Goal: Task Accomplishment & Management: Manage account settings

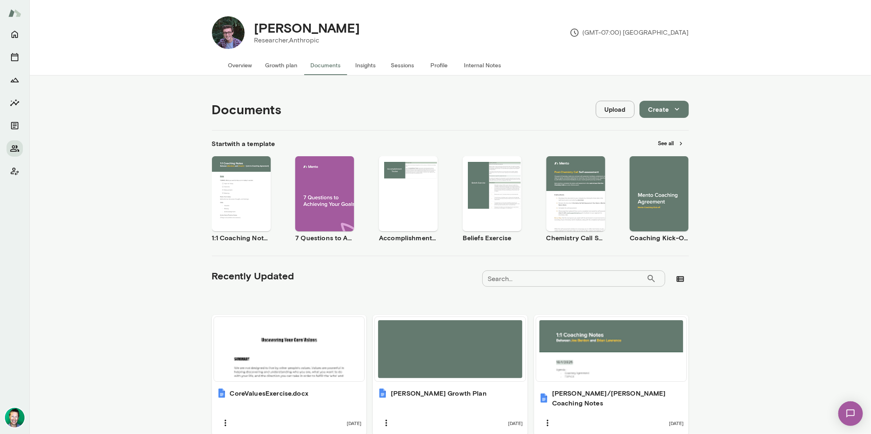
click at [603, 110] on button "Upload" at bounding box center [615, 109] width 39 height 17
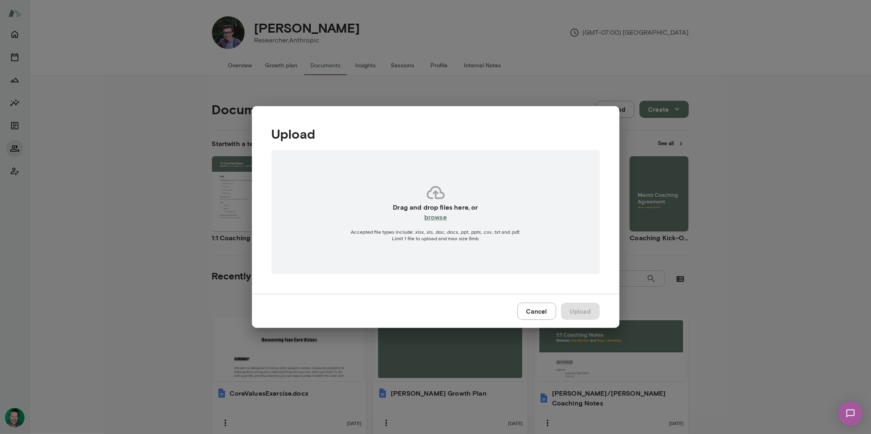
click at [433, 219] on h6 "browse" at bounding box center [435, 217] width 22 height 10
type input "**********"
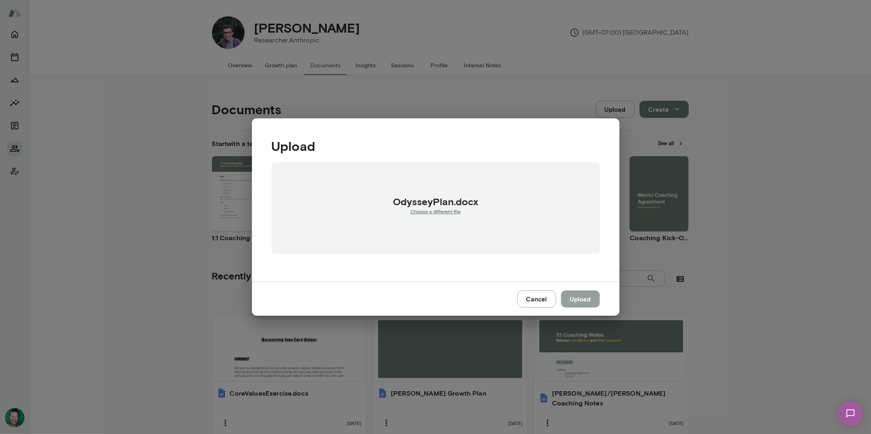
click at [581, 304] on button "Upload" at bounding box center [580, 299] width 39 height 17
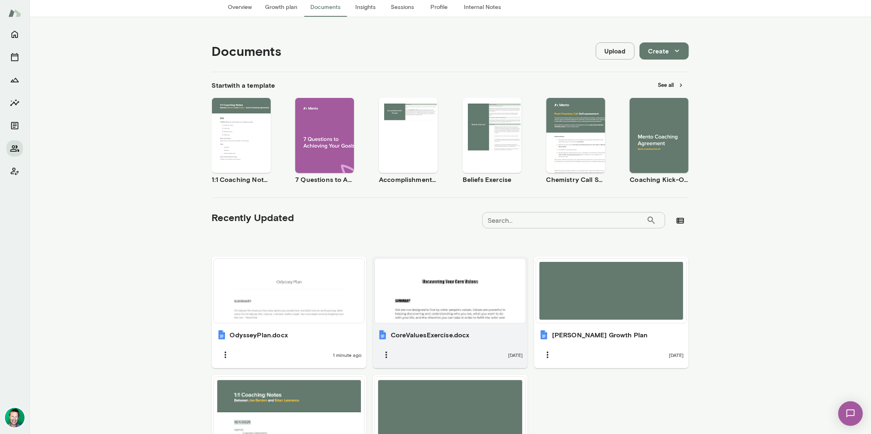
scroll to position [150, 0]
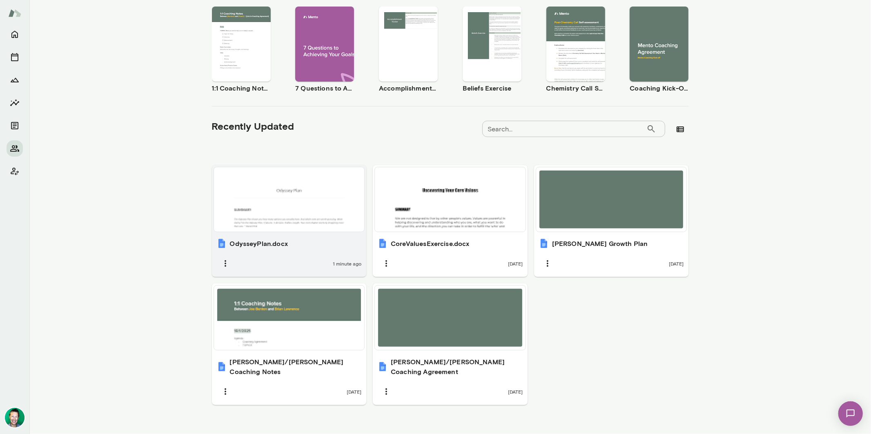
click at [290, 206] on div at bounding box center [289, 200] width 144 height 58
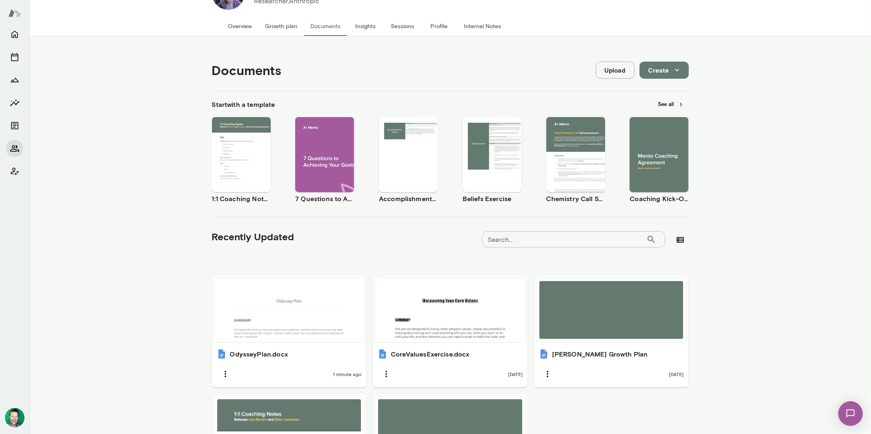
scroll to position [0, 0]
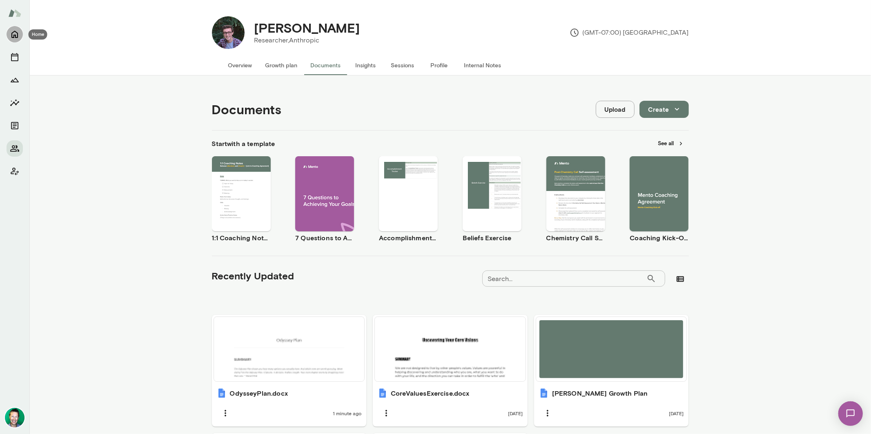
click at [15, 34] on icon "Home" at bounding box center [15, 34] width 10 height 10
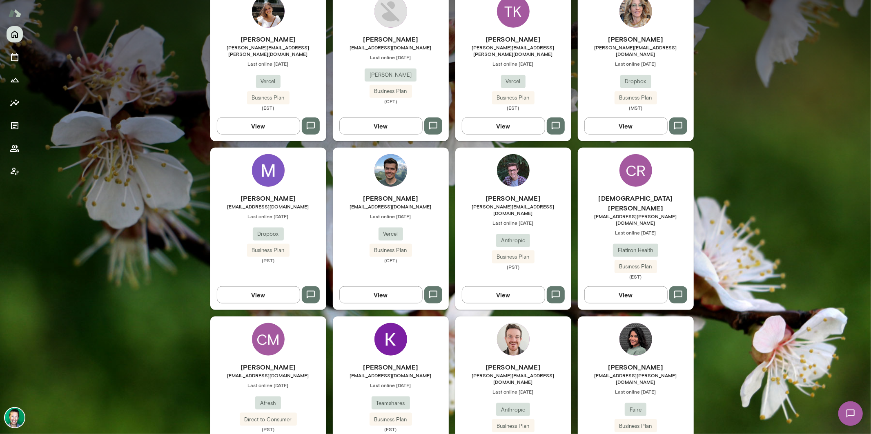
scroll to position [769, 0]
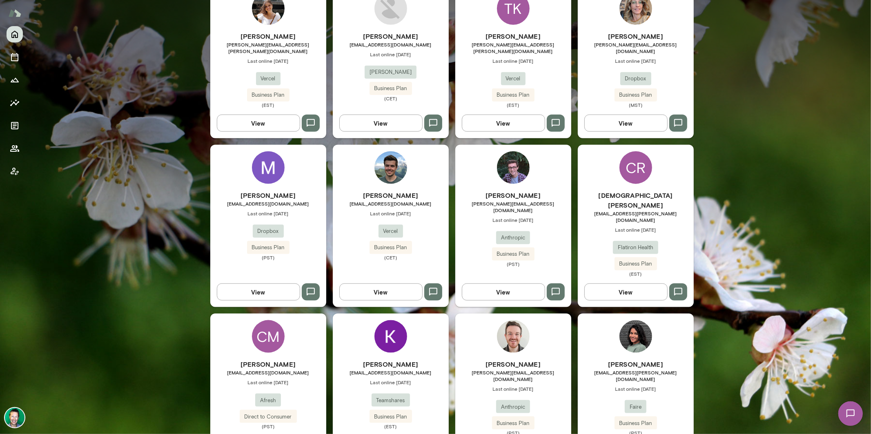
click at [16, 416] on img at bounding box center [15, 418] width 20 height 20
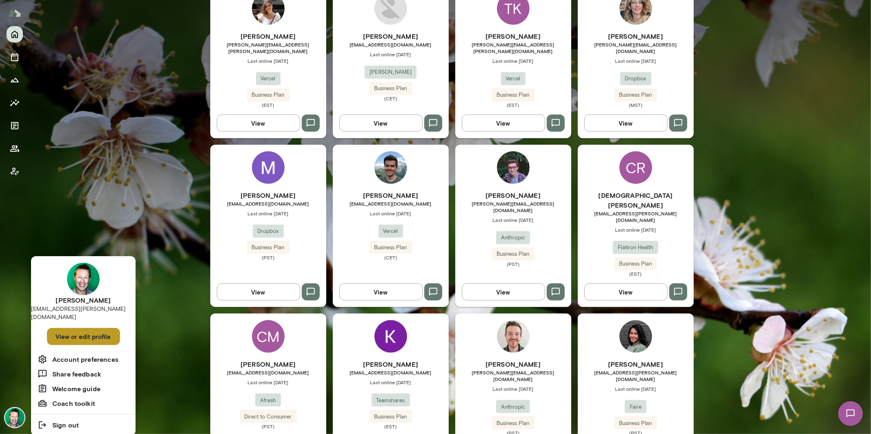
click at [58, 329] on button "View or edit profile" at bounding box center [83, 336] width 73 height 17
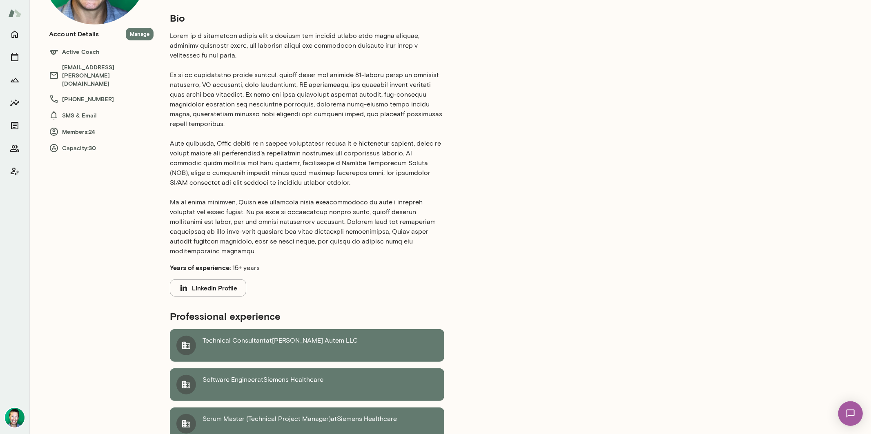
scroll to position [7, 0]
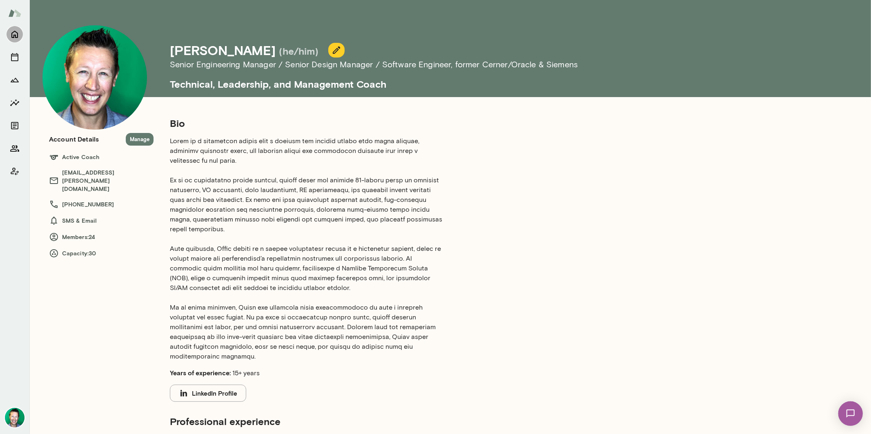
click at [13, 38] on icon "Home" at bounding box center [14, 34] width 7 height 7
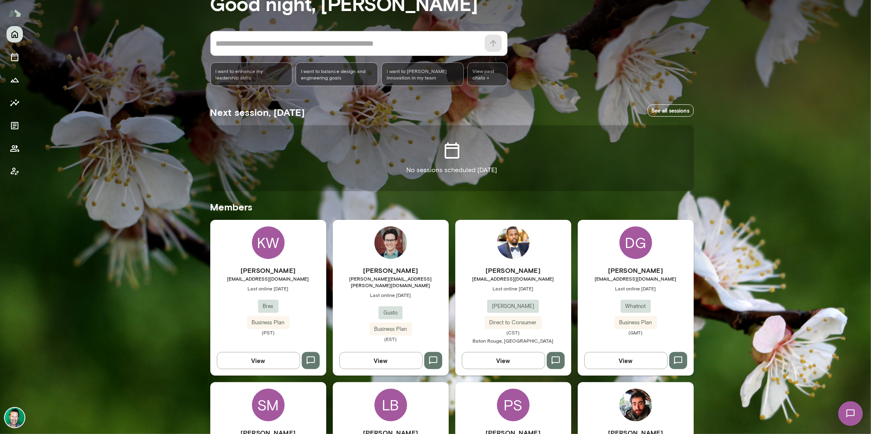
scroll to position [89, 0]
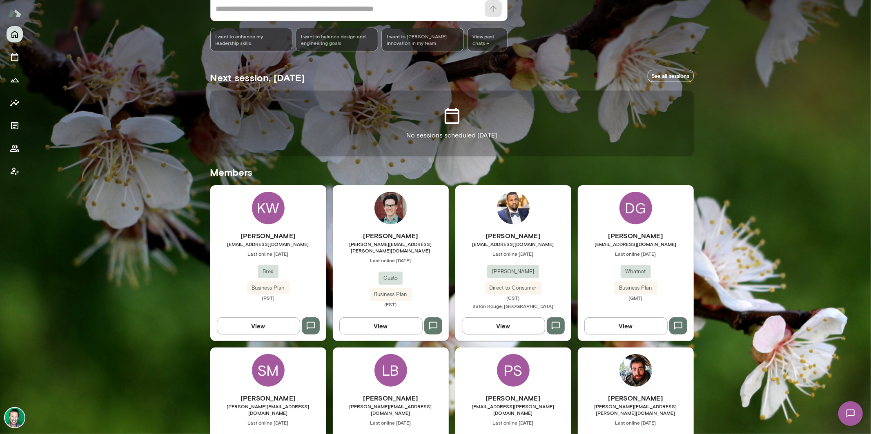
click at [258, 328] on button "View" at bounding box center [258, 326] width 83 height 17
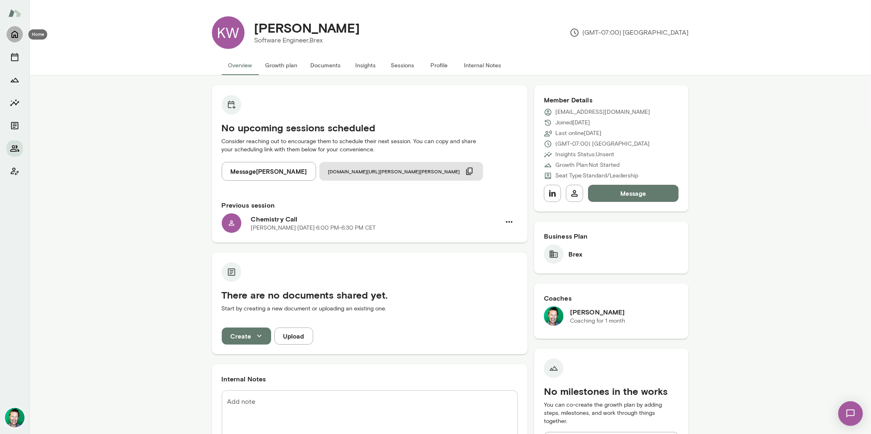
click at [11, 36] on icon "Home" at bounding box center [14, 34] width 7 height 7
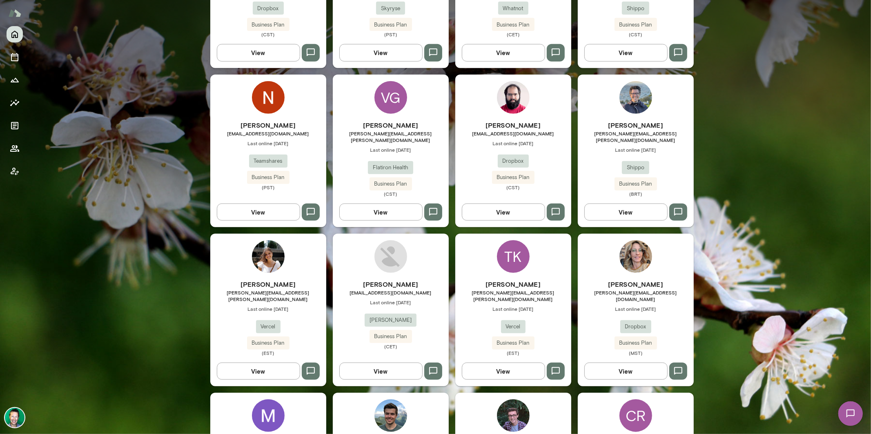
scroll to position [769, 0]
